Goal: Task Accomplishment & Management: Manage account settings

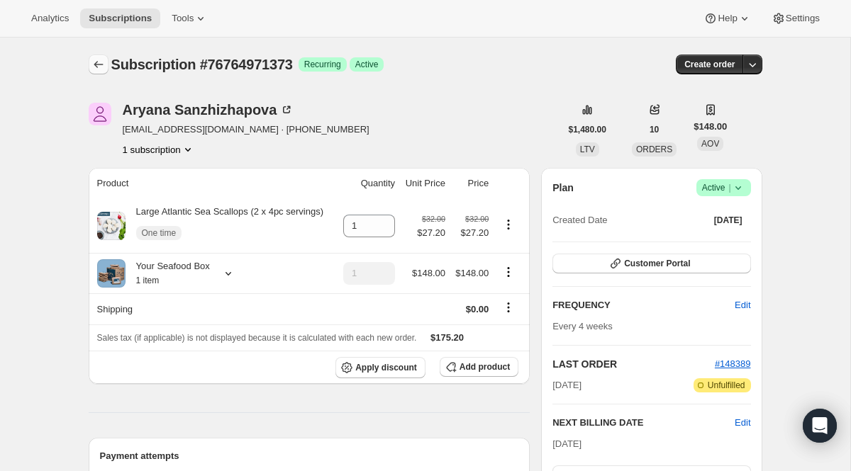
click at [101, 68] on icon "Subscriptions" at bounding box center [98, 64] width 14 height 14
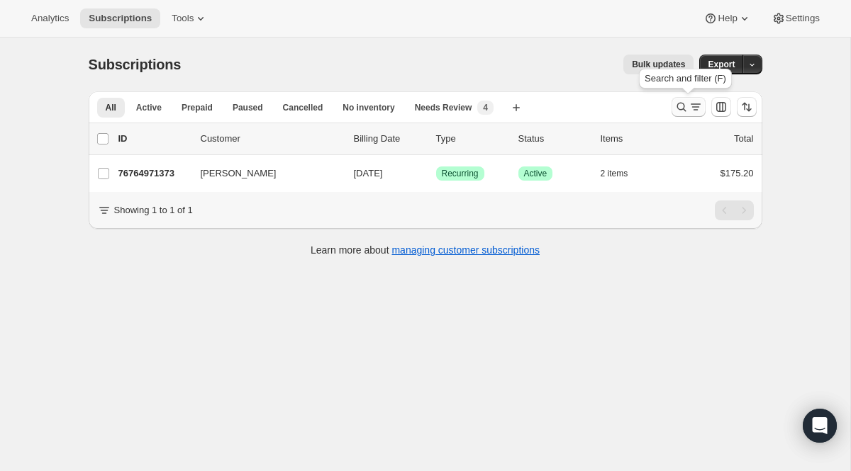
click at [692, 106] on icon "Search and filter results" at bounding box center [695, 107] width 14 height 14
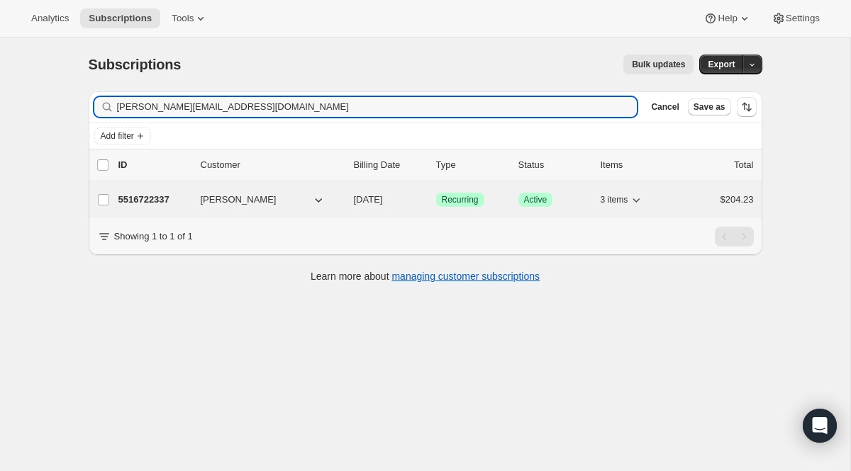
type input "[PERSON_NAME][EMAIL_ADDRESS][DOMAIN_NAME]"
click at [452, 196] on span "Recurring" at bounding box center [460, 199] width 37 height 11
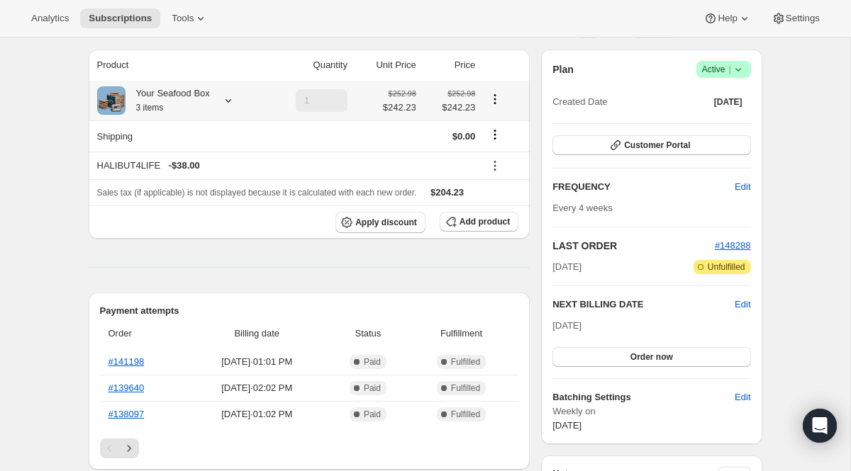
scroll to position [156, 0]
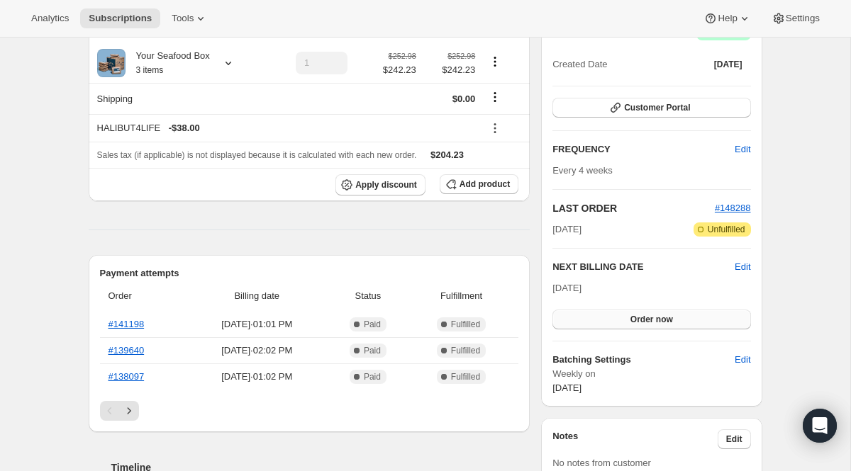
click at [662, 326] on button "Order now" at bounding box center [651, 320] width 198 height 20
click at [662, 326] on button "Click to confirm" at bounding box center [651, 320] width 198 height 20
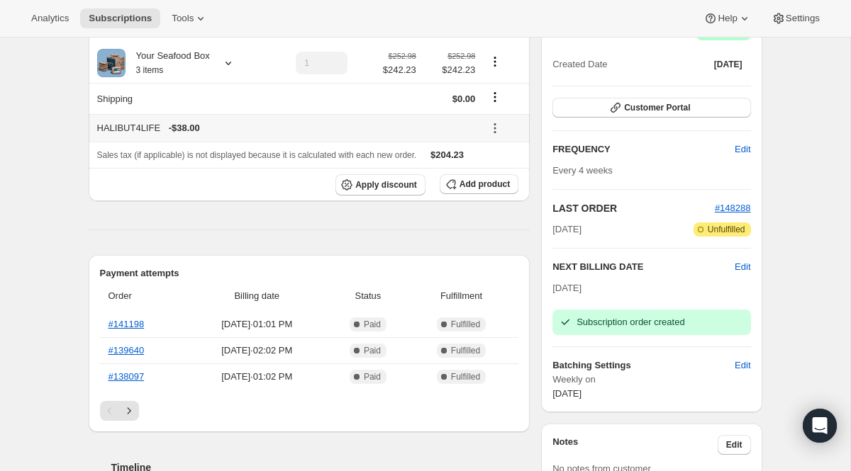
scroll to position [0, 0]
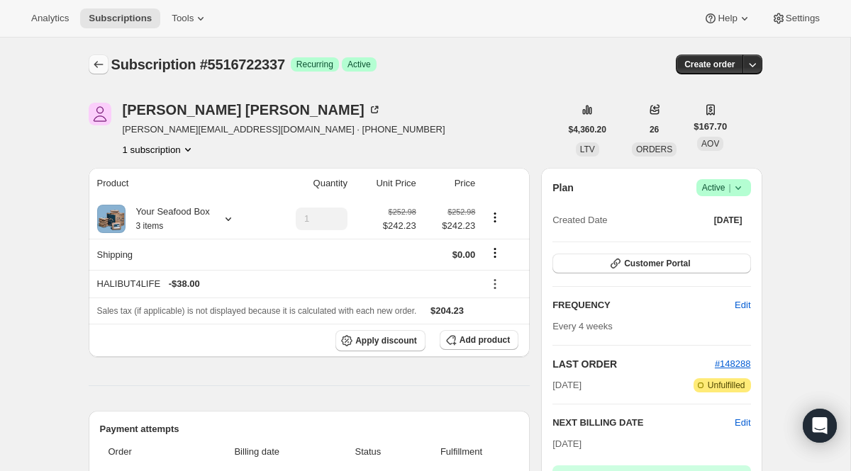
click at [92, 62] on icon "Subscriptions" at bounding box center [98, 64] width 14 height 14
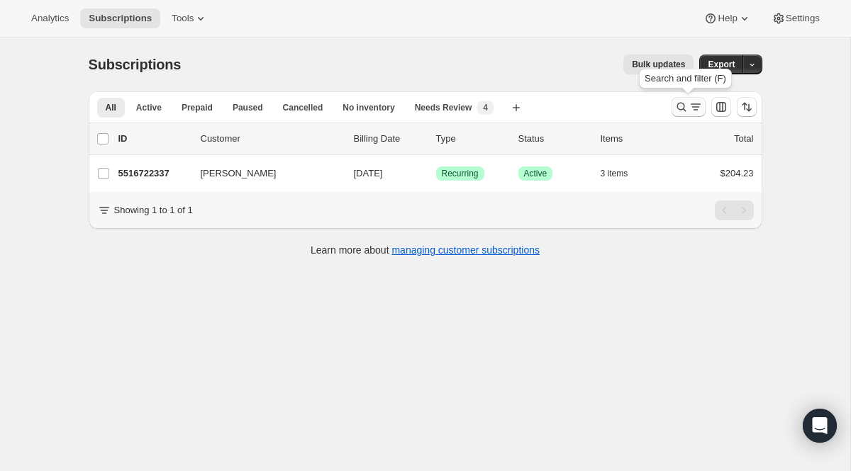
click at [688, 111] on icon "Search and filter results" at bounding box center [695, 107] width 14 height 14
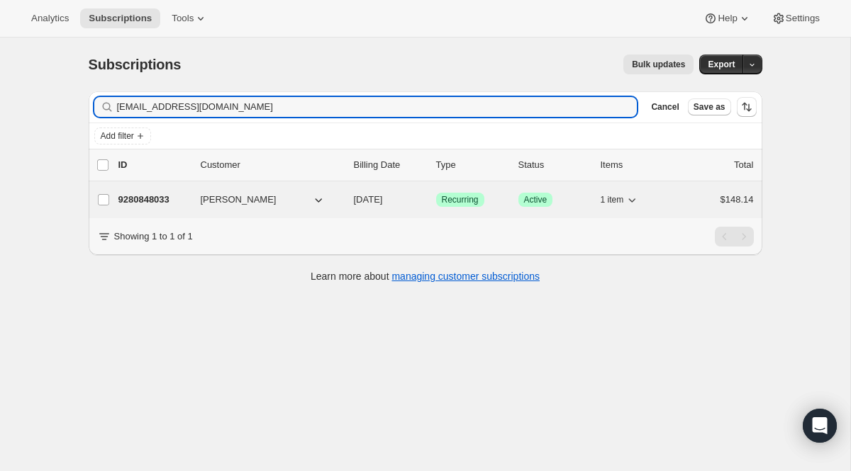
type input "[EMAIL_ADDRESS][DOMAIN_NAME]"
click at [536, 206] on span "Success Active" at bounding box center [535, 200] width 35 height 14
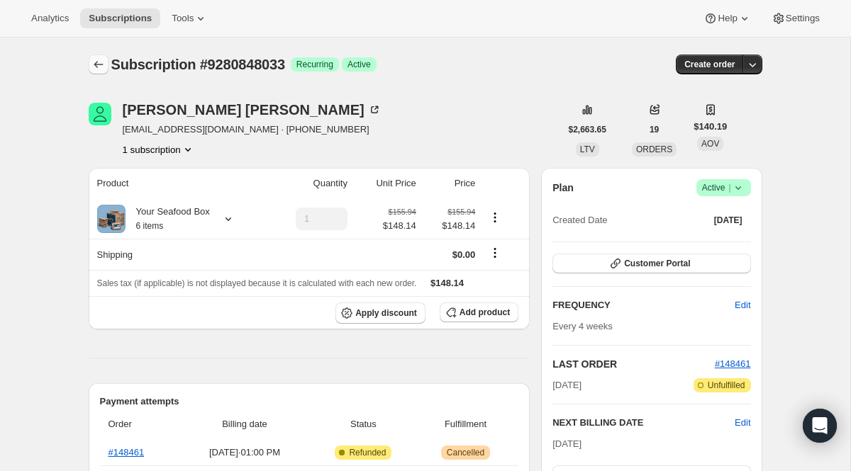
click at [102, 62] on icon "Subscriptions" at bounding box center [98, 64] width 14 height 14
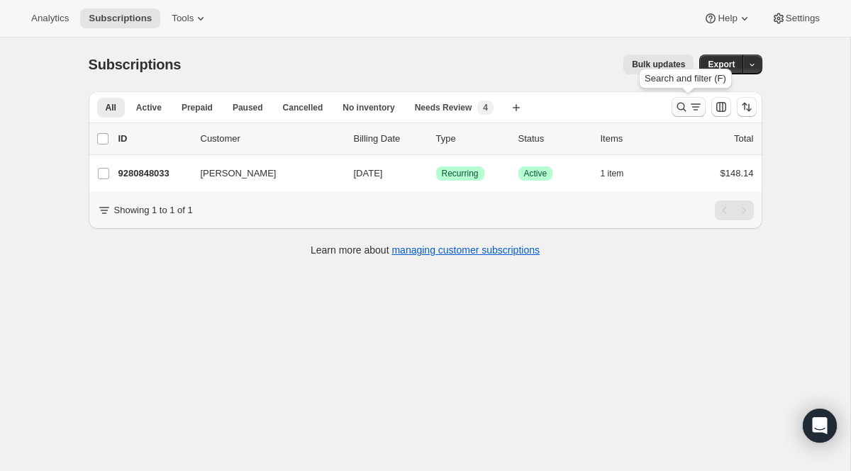
click at [680, 98] on button "Search and filter results" at bounding box center [688, 107] width 34 height 20
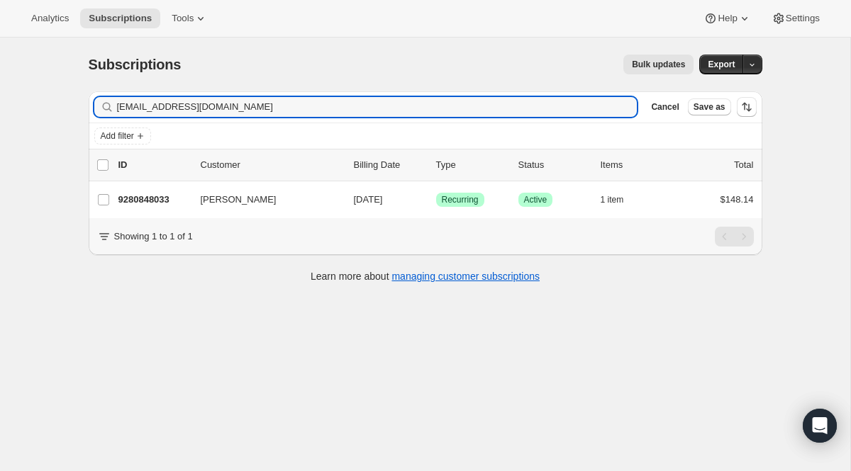
drag, startPoint x: 257, startPoint y: 111, endPoint x: -28, endPoint y: 78, distance: 287.6
click at [0, 78] on html "Analytics Subscriptions Tools Help Settings Skip to content Subscriptions. This…" at bounding box center [425, 235] width 851 height 471
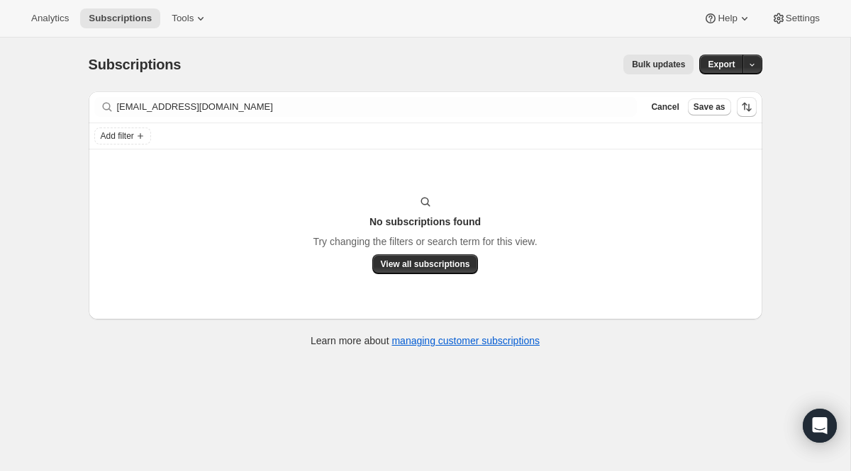
click at [528, 118] on div "Filter subscribers [EMAIL_ADDRESS][DOMAIN_NAME] Clear Cancel Save as" at bounding box center [426, 106] width 674 height 31
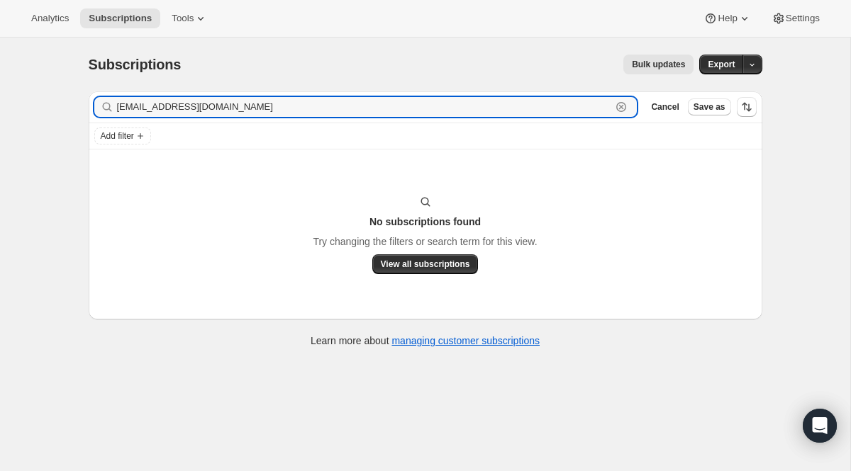
paste input "[EMAIL_ADDRESS]"
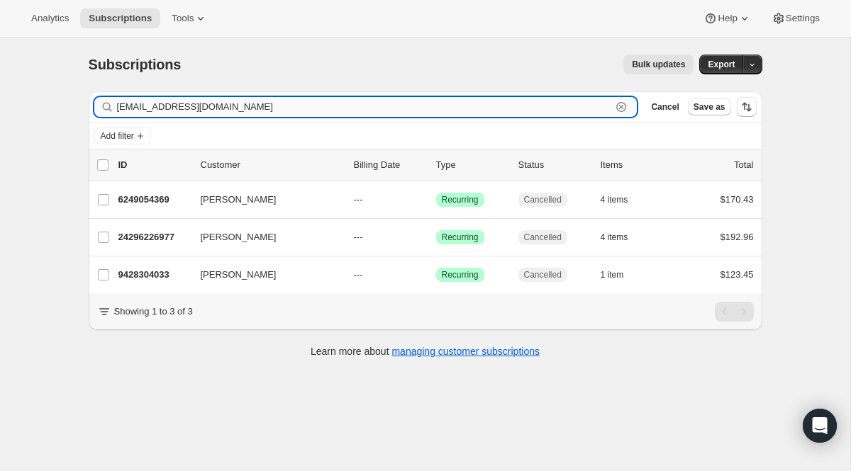
click at [552, 115] on input "[EMAIL_ADDRESS][DOMAIN_NAME]" at bounding box center [364, 107] width 495 height 20
drag, startPoint x: 552, startPoint y: 115, endPoint x: 24, endPoint y: 3, distance: 540.0
click at [24, 3] on div "Analytics Subscriptions Tools Help Settings Skip to content Subscriptions. This…" at bounding box center [425, 254] width 851 height 509
paste input "[EMAIL_ADDRESS]"
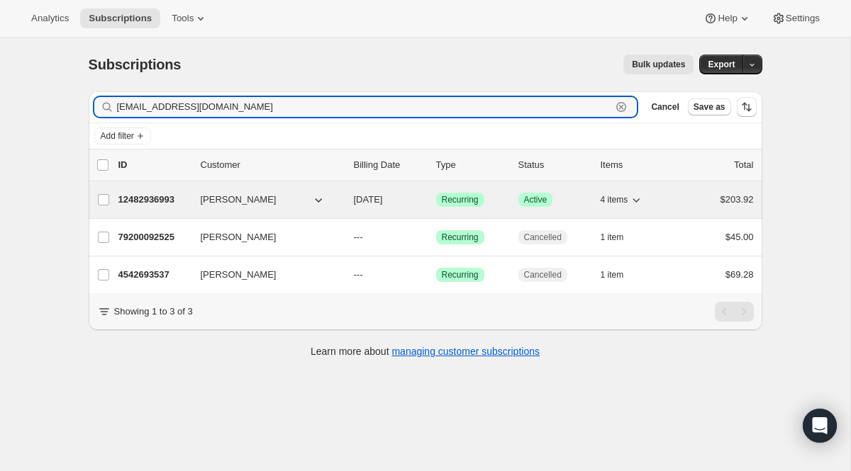
type input "[EMAIL_ADDRESS][DOMAIN_NAME]"
click at [465, 199] on span "Recurring" at bounding box center [460, 199] width 37 height 11
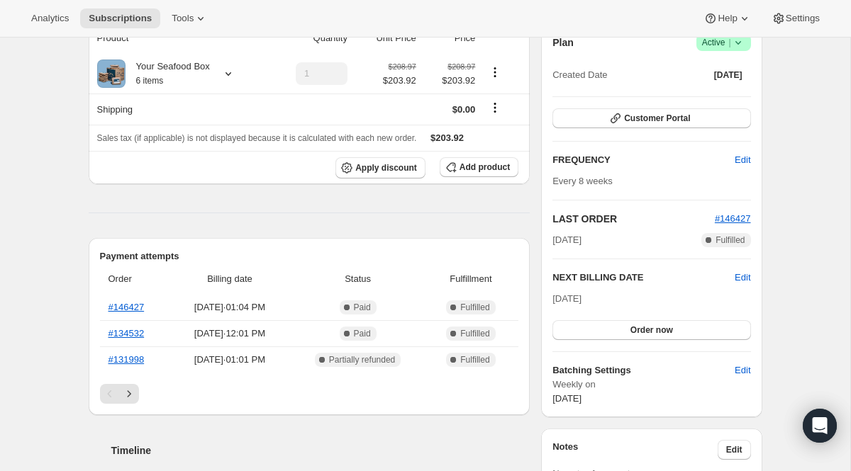
scroll to position [140, 0]
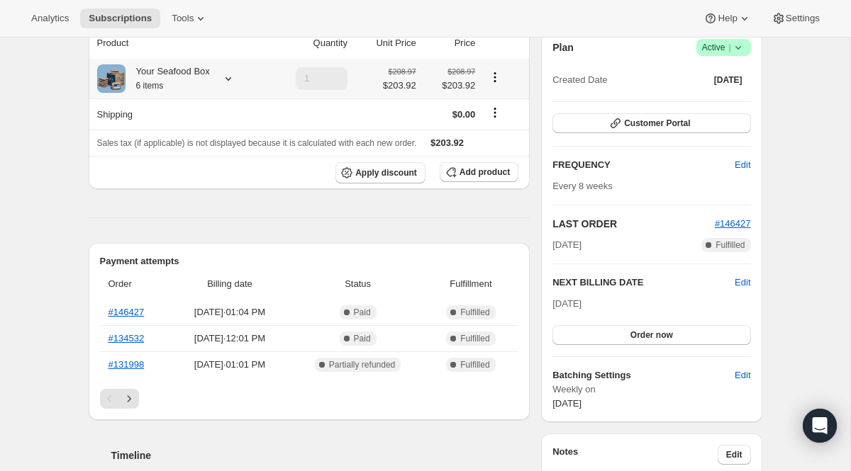
click at [235, 74] on icon at bounding box center [228, 79] width 14 height 14
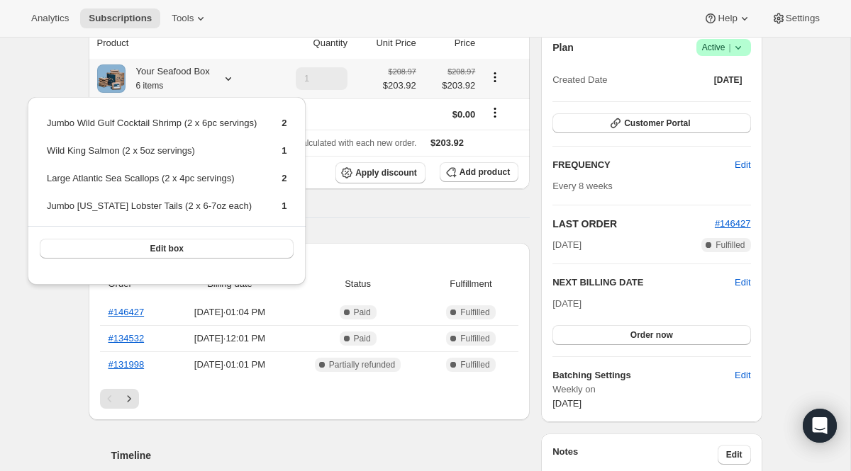
click at [235, 74] on icon at bounding box center [228, 79] width 14 height 14
